Goal: Task Accomplishment & Management: Use online tool/utility

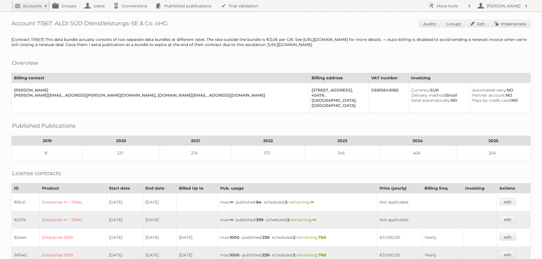
click at [28, 6] on h2 "Accounts" at bounding box center [32, 6] width 19 height 6
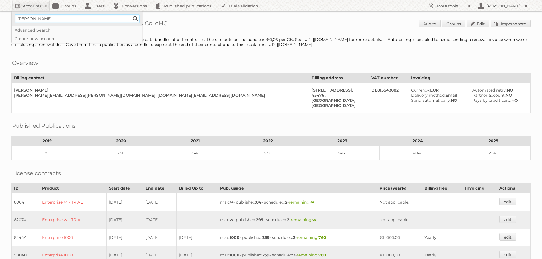
type input"] "[PERSON_NAME]"
click at [131, 14] on input "Search" at bounding box center [135, 18] width 9 height 9
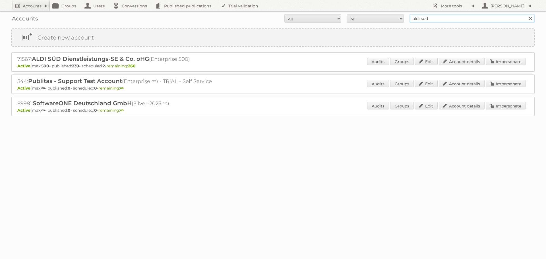
drag, startPoint x: 438, startPoint y: 20, endPoint x: 401, endPoint y: 14, distance: 37.6
click at [401, 14] on form "All Active Expired Pending All Paid Trials Self service aldi sud Search" at bounding box center [272, 18] width 523 height 9
type input "kaplan"
click at [526, 14] on input "Search" at bounding box center [530, 18] width 9 height 9
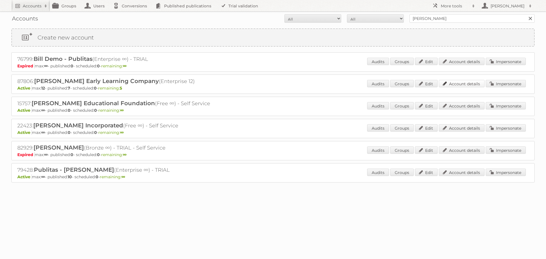
click at [468, 84] on link "Account details" at bounding box center [462, 83] width 46 height 7
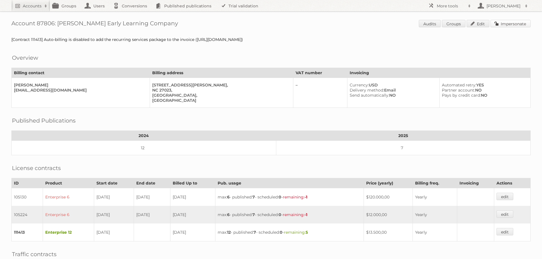
click at [501, 25] on link "Impersonate" at bounding box center [510, 23] width 40 height 7
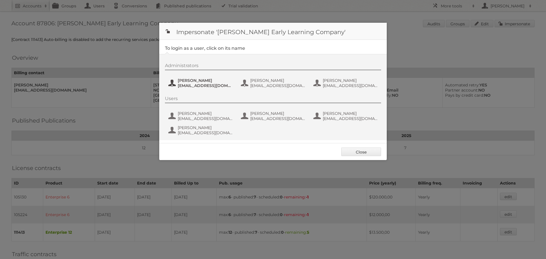
click at [181, 83] on span "awilmoth@kaplanco.com" at bounding box center [205, 85] width 55 height 5
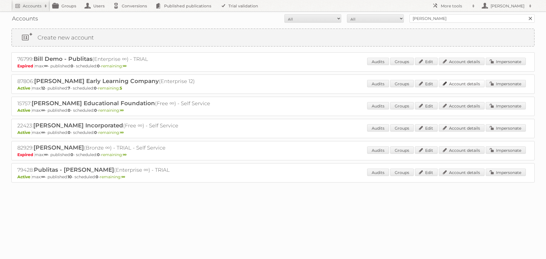
click at [457, 83] on link "Account details" at bounding box center [462, 83] width 46 height 7
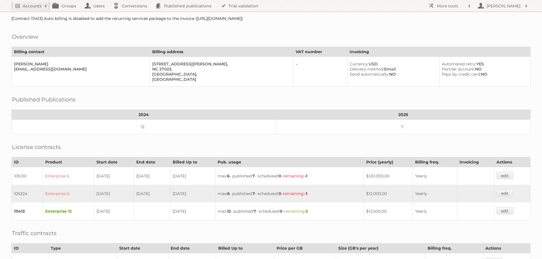
scroll to position [57, 0]
